Goal: Information Seeking & Learning: Check status

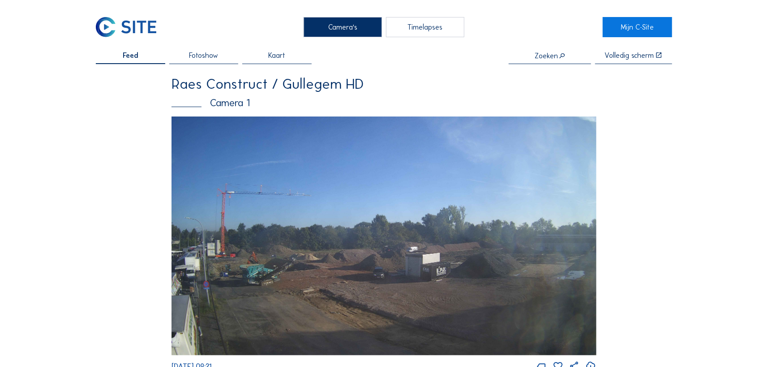
click at [519, 248] on img at bounding box center [383, 235] width 424 height 239
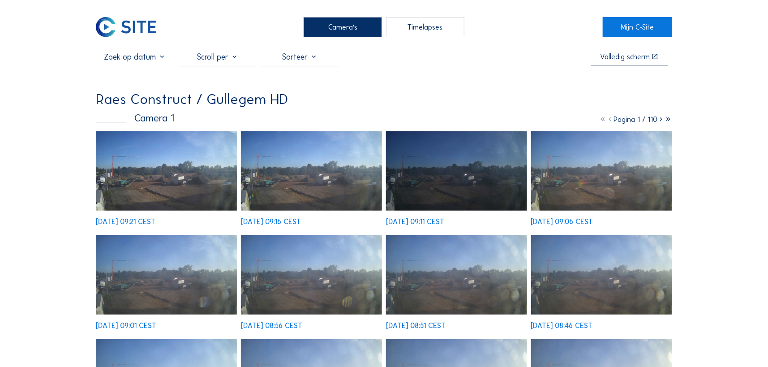
click at [186, 183] on img at bounding box center [166, 170] width 141 height 79
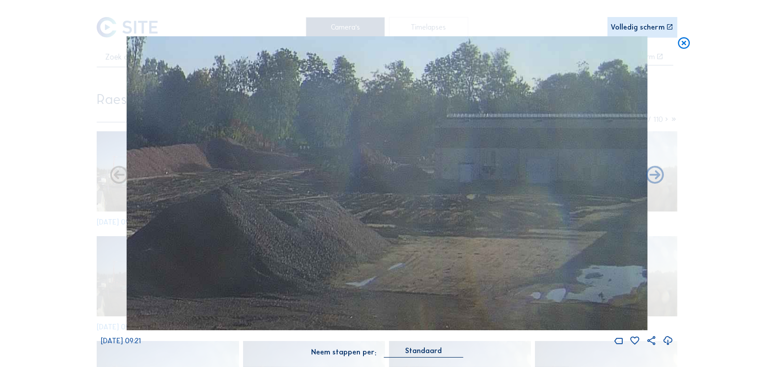
drag, startPoint x: 505, startPoint y: 207, endPoint x: 360, endPoint y: 199, distance: 145.3
click at [360, 199] on img at bounding box center [386, 182] width 521 height 293
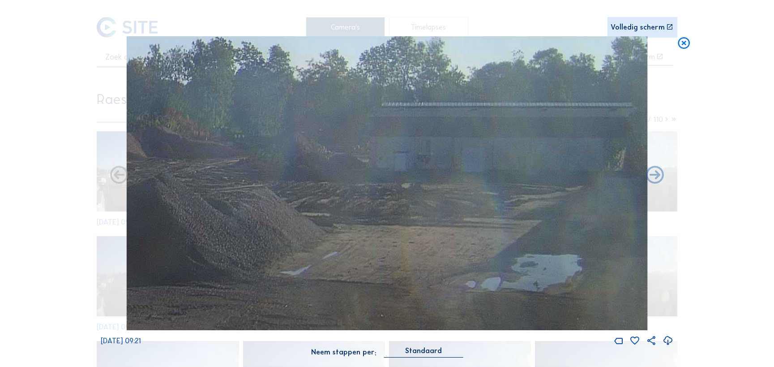
drag, startPoint x: 497, startPoint y: 203, endPoint x: 346, endPoint y: 192, distance: 152.2
click at [346, 192] on img at bounding box center [386, 182] width 521 height 293
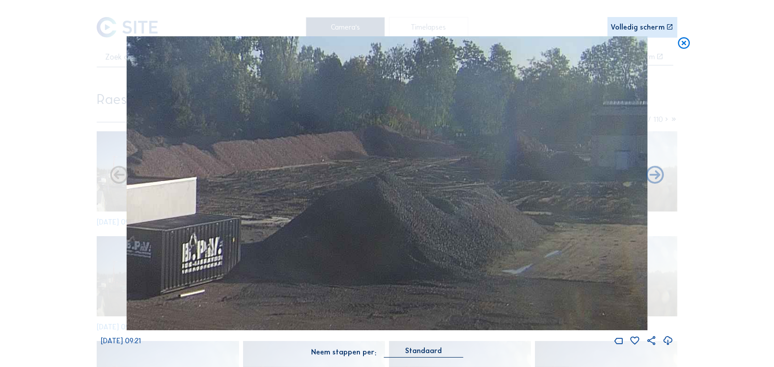
drag, startPoint x: 263, startPoint y: 192, endPoint x: 485, endPoint y: 190, distance: 221.6
click at [485, 190] on img at bounding box center [386, 182] width 521 height 293
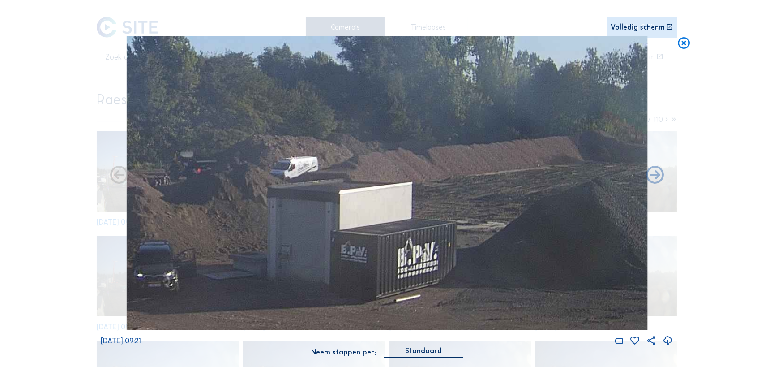
drag, startPoint x: 312, startPoint y: 183, endPoint x: 528, endPoint y: 188, distance: 215.8
click at [528, 188] on img at bounding box center [386, 182] width 521 height 293
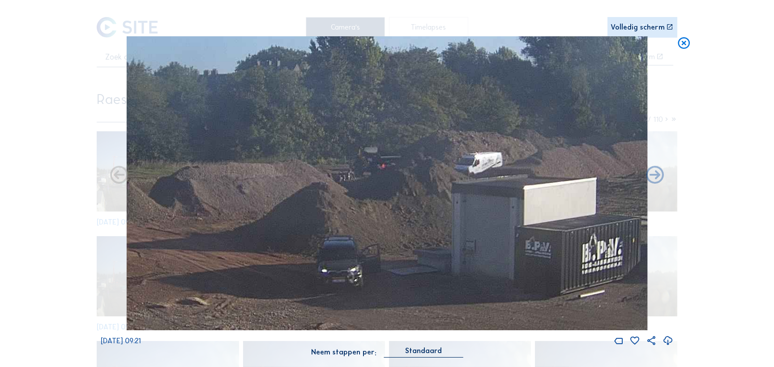
drag, startPoint x: 424, startPoint y: 188, endPoint x: 638, endPoint y: 184, distance: 214.0
click at [638, 184] on img at bounding box center [386, 182] width 521 height 293
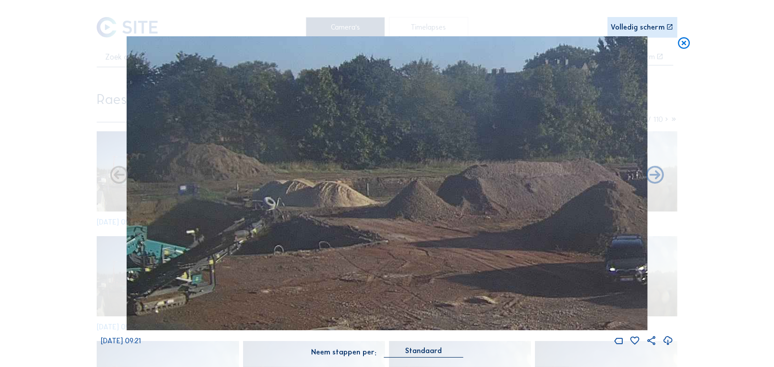
drag, startPoint x: 337, startPoint y: 186, endPoint x: 595, endPoint y: 185, distance: 258.7
click at [595, 185] on img at bounding box center [386, 182] width 521 height 293
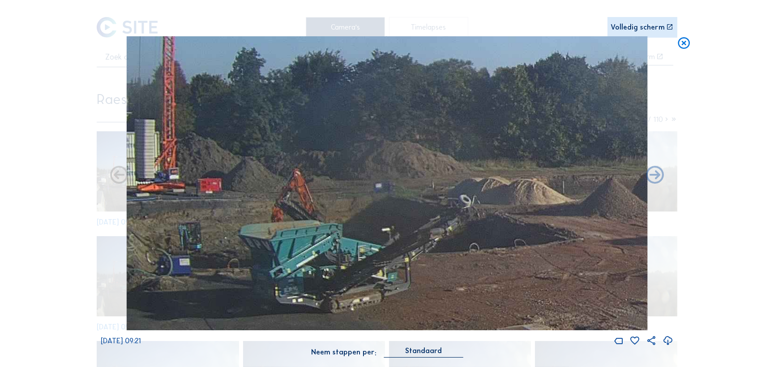
drag, startPoint x: 339, startPoint y: 188, endPoint x: 534, endPoint y: 186, distance: 195.6
click at [534, 186] on img at bounding box center [386, 182] width 521 height 293
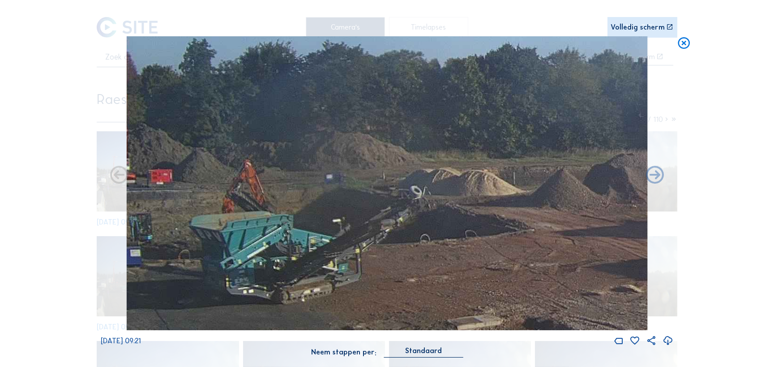
drag, startPoint x: 344, startPoint y: 192, endPoint x: 273, endPoint y: 180, distance: 72.2
click at [273, 180] on img at bounding box center [386, 182] width 521 height 293
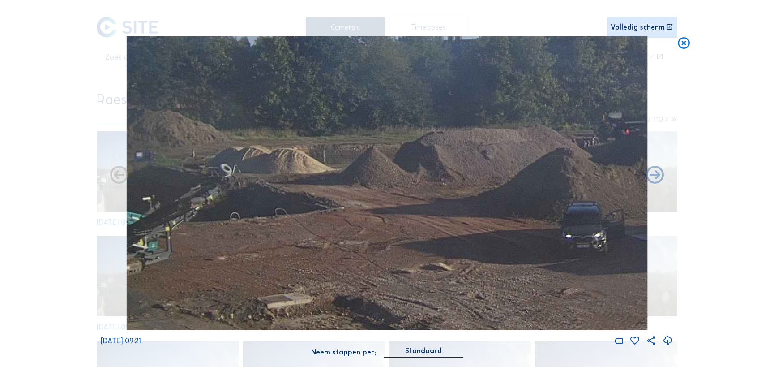
drag, startPoint x: 429, startPoint y: 198, endPoint x: 261, endPoint y: 179, distance: 169.4
click at [261, 179] on img at bounding box center [386, 182] width 521 height 293
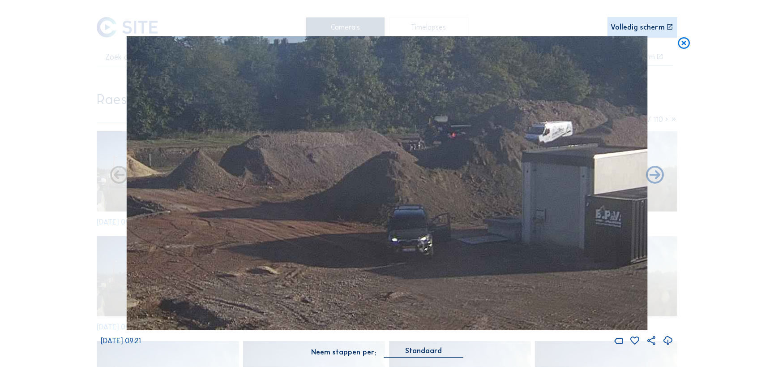
drag, startPoint x: 393, startPoint y: 184, endPoint x: 182, endPoint y: 192, distance: 211.4
click at [182, 192] on img at bounding box center [386, 182] width 521 height 293
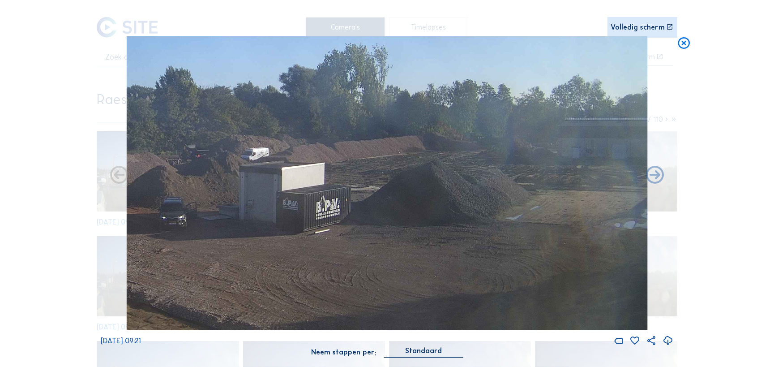
drag, startPoint x: 347, startPoint y: 197, endPoint x: 167, endPoint y: 194, distance: 180.0
click at [167, 194] on img at bounding box center [386, 182] width 521 height 293
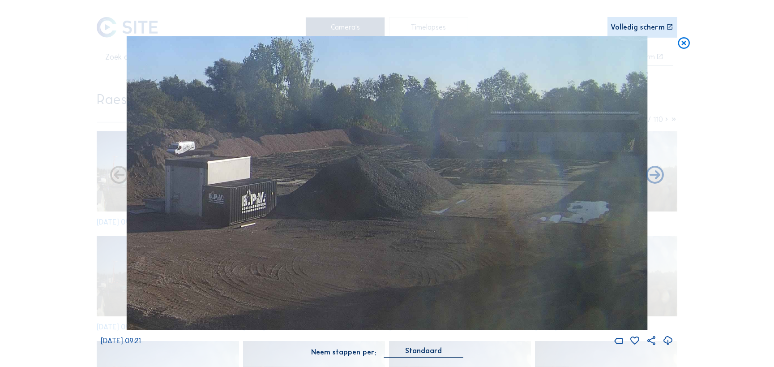
drag, startPoint x: 397, startPoint y: 200, endPoint x: 157, endPoint y: 194, distance: 240.0
click at [157, 194] on img at bounding box center [386, 182] width 521 height 293
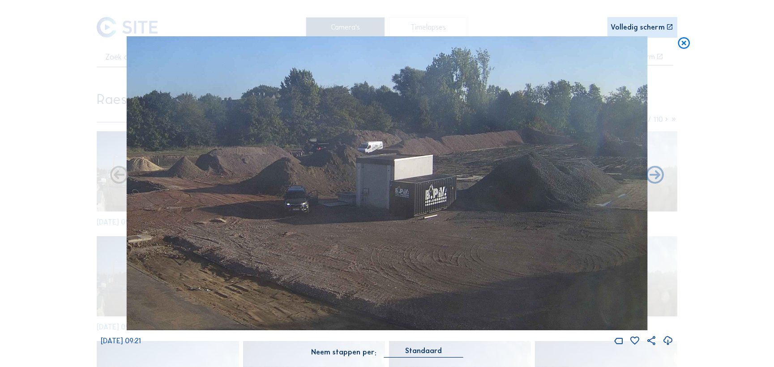
drag, startPoint x: 214, startPoint y: 195, endPoint x: 363, endPoint y: 190, distance: 148.3
click at [363, 190] on img at bounding box center [386, 182] width 521 height 293
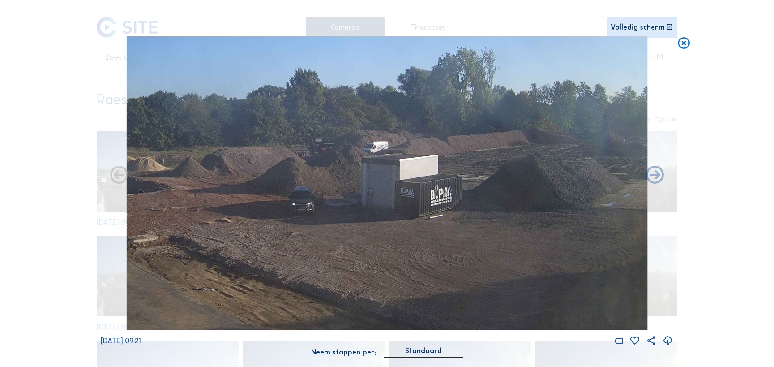
click at [678, 40] on icon at bounding box center [684, 43] width 14 height 15
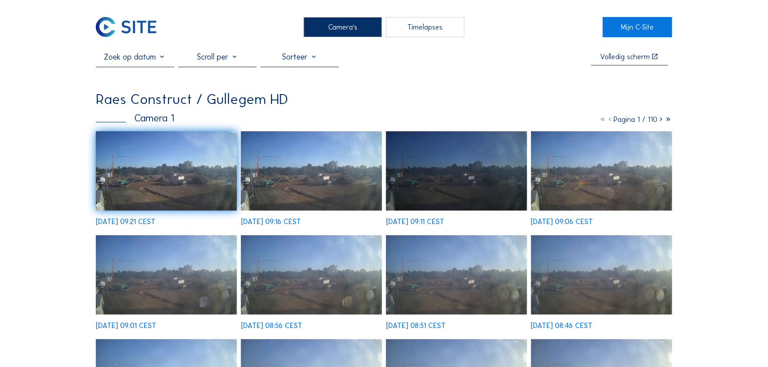
click at [142, 62] on input "text" at bounding box center [135, 57] width 78 height 10
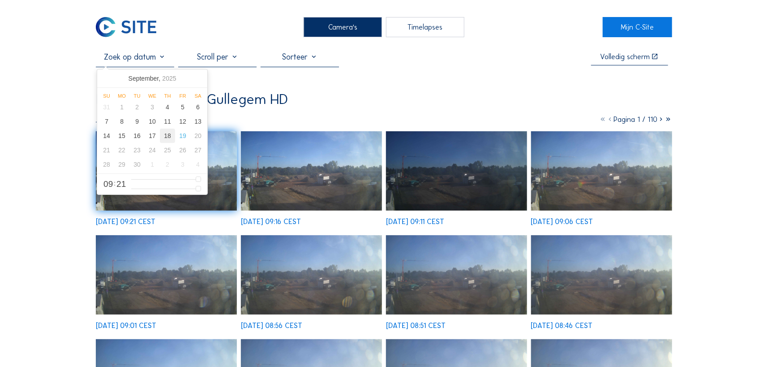
click at [163, 134] on div "18" at bounding box center [167, 135] width 15 height 14
type input "[DATE] 09:21"
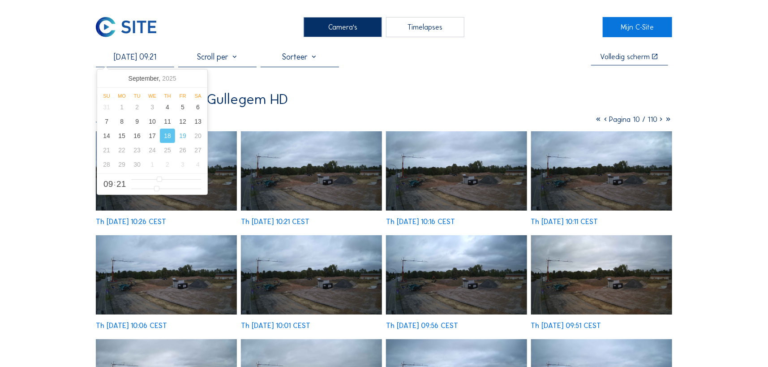
click at [302, 274] on img at bounding box center [311, 274] width 141 height 79
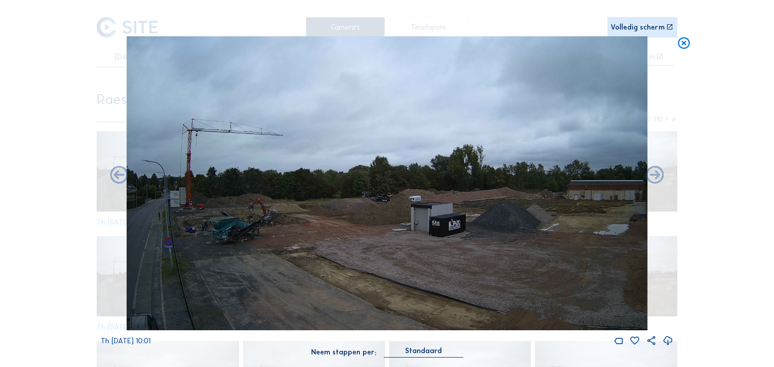
click at [685, 45] on icon at bounding box center [684, 43] width 14 height 15
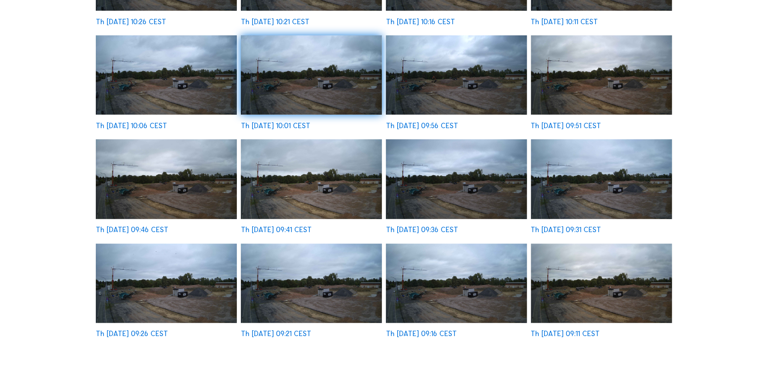
scroll to position [203, 0]
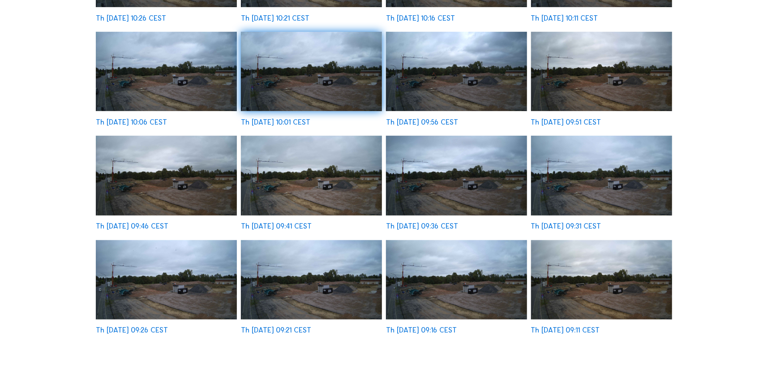
click at [597, 287] on img at bounding box center [601, 279] width 141 height 79
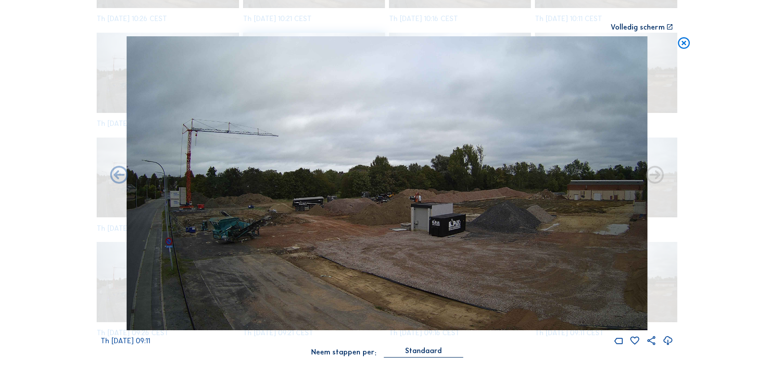
click at [681, 48] on icon at bounding box center [684, 43] width 14 height 15
